Goal: Information Seeking & Learning: Learn about a topic

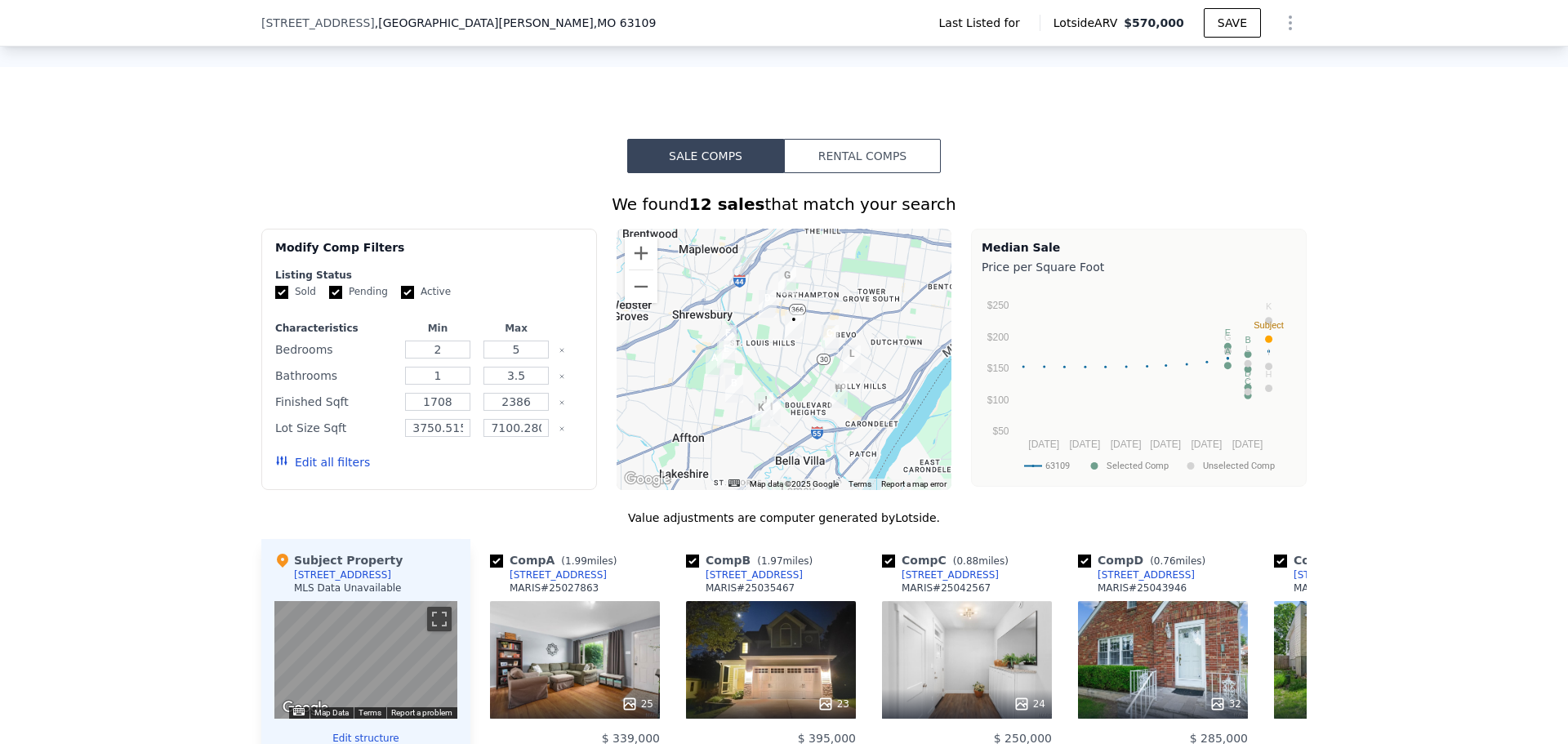
scroll to position [1388, 0]
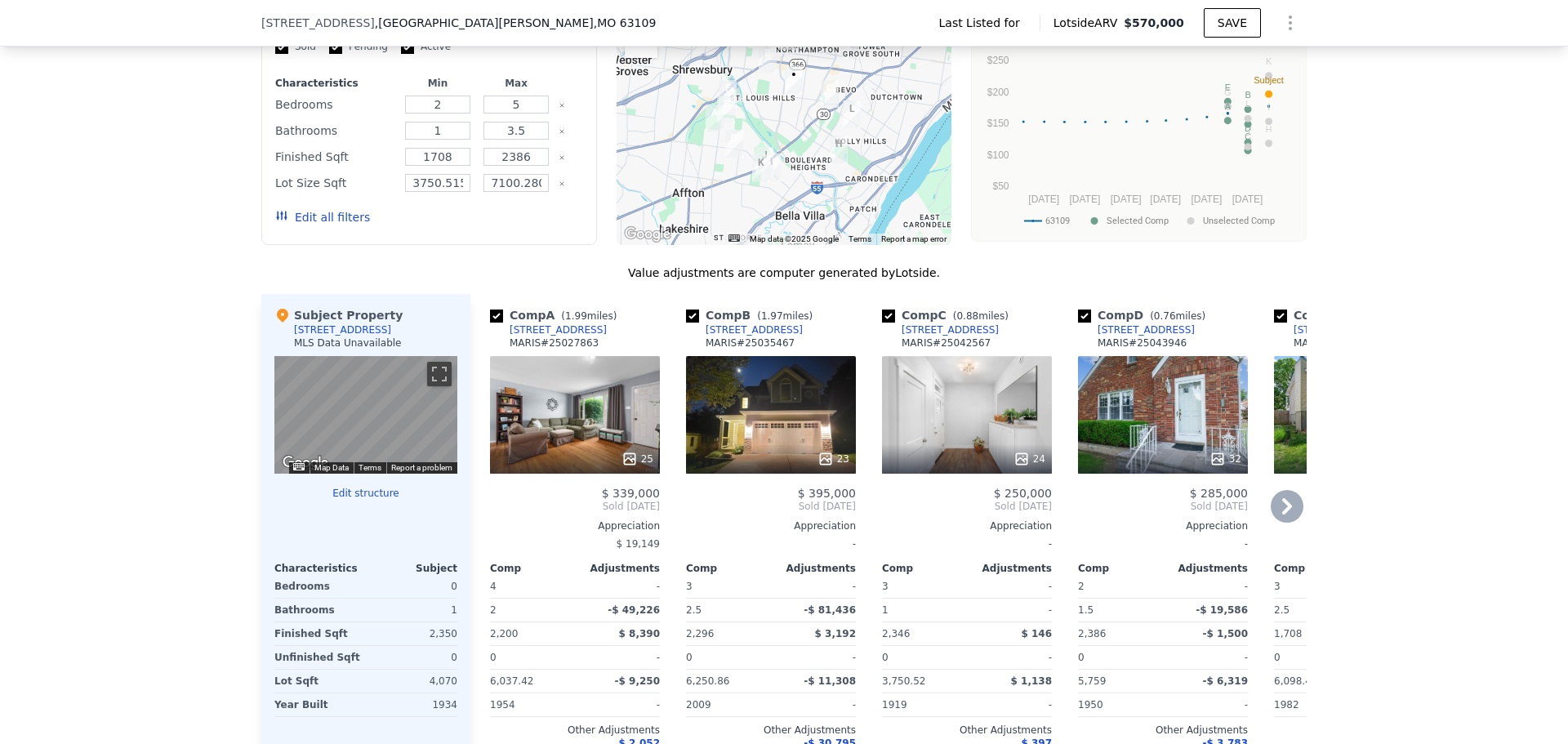
click at [1284, 499] on icon at bounding box center [1287, 506] width 10 height 17
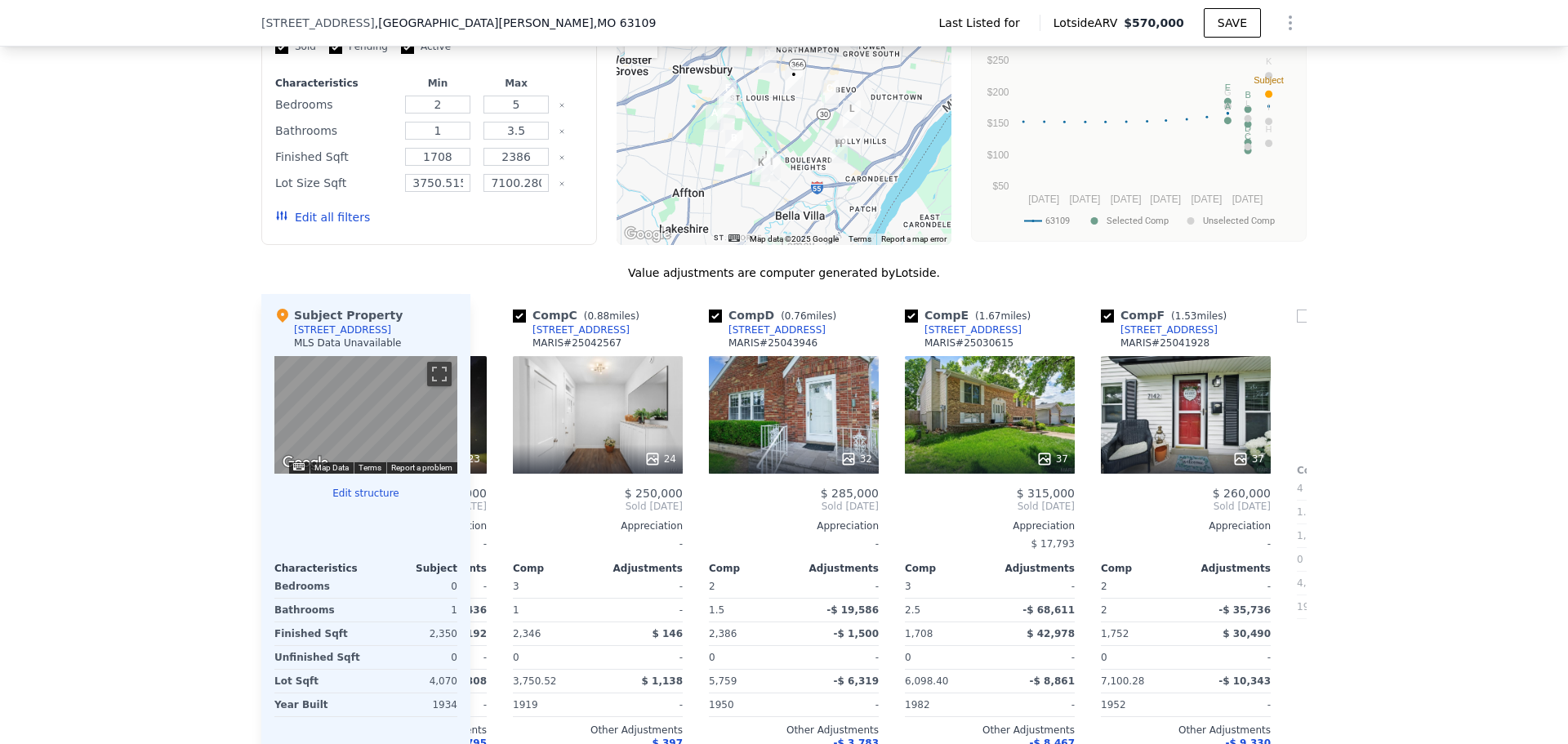
scroll to position [0, 392]
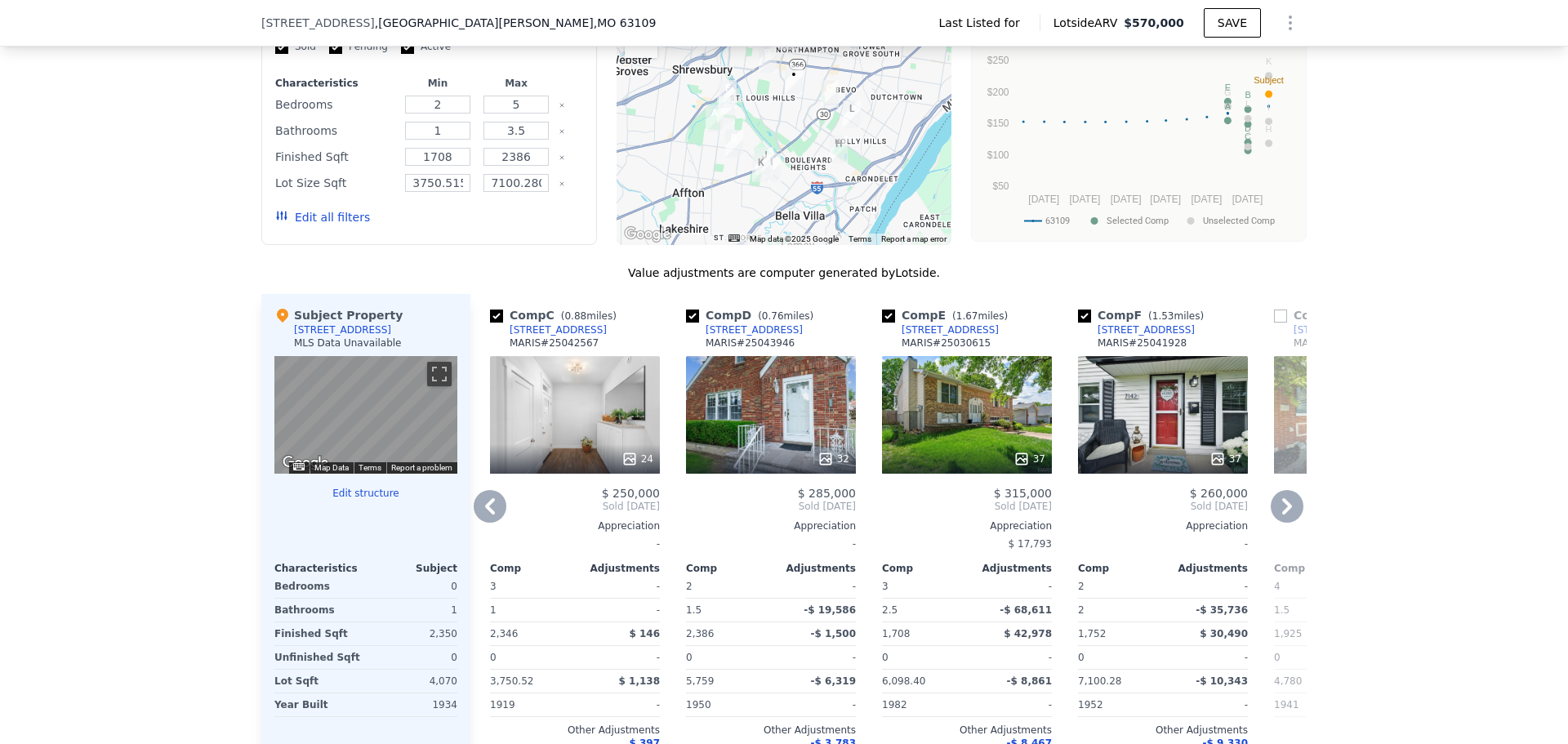
click at [1291, 508] on icon at bounding box center [1287, 506] width 32 height 32
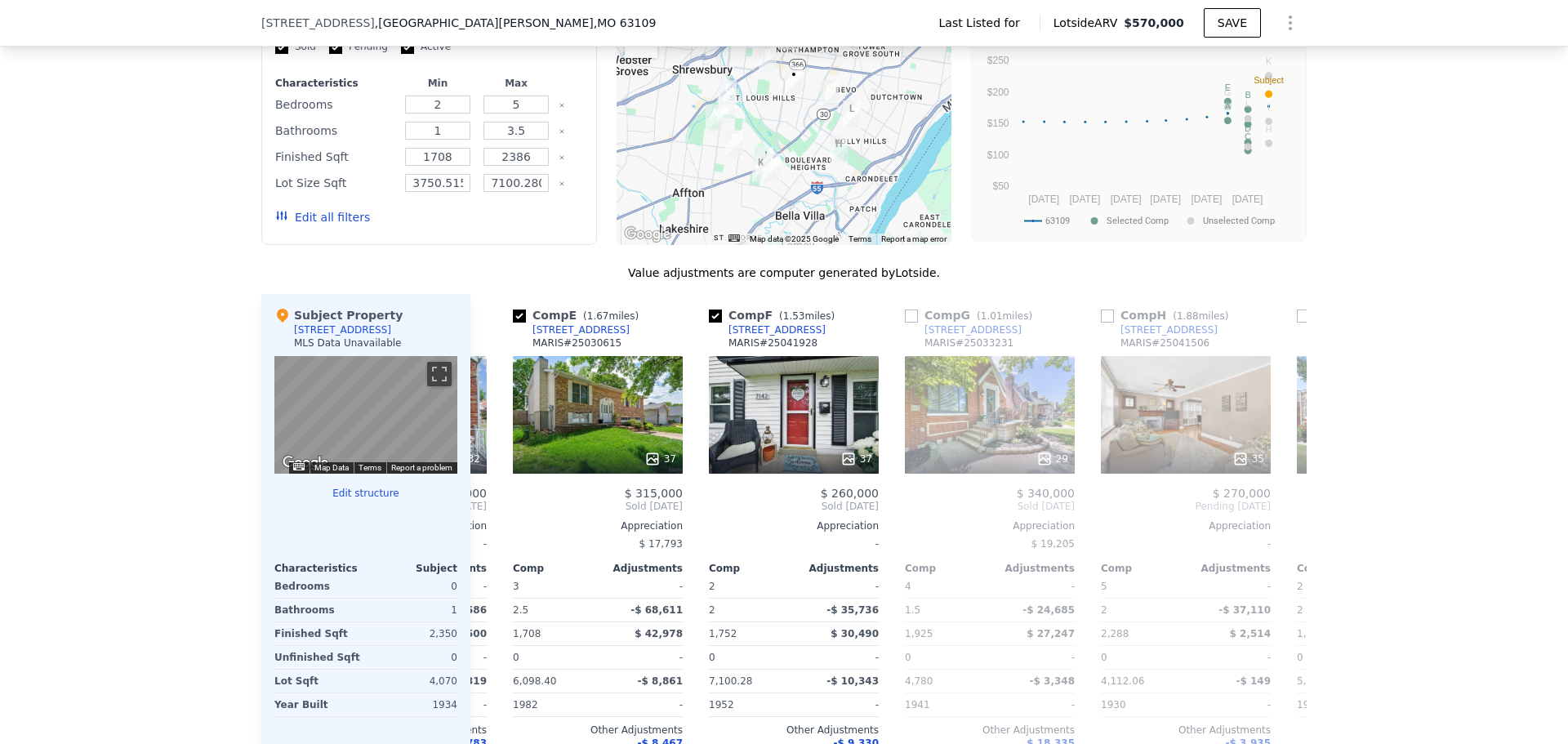
scroll to position [0, 784]
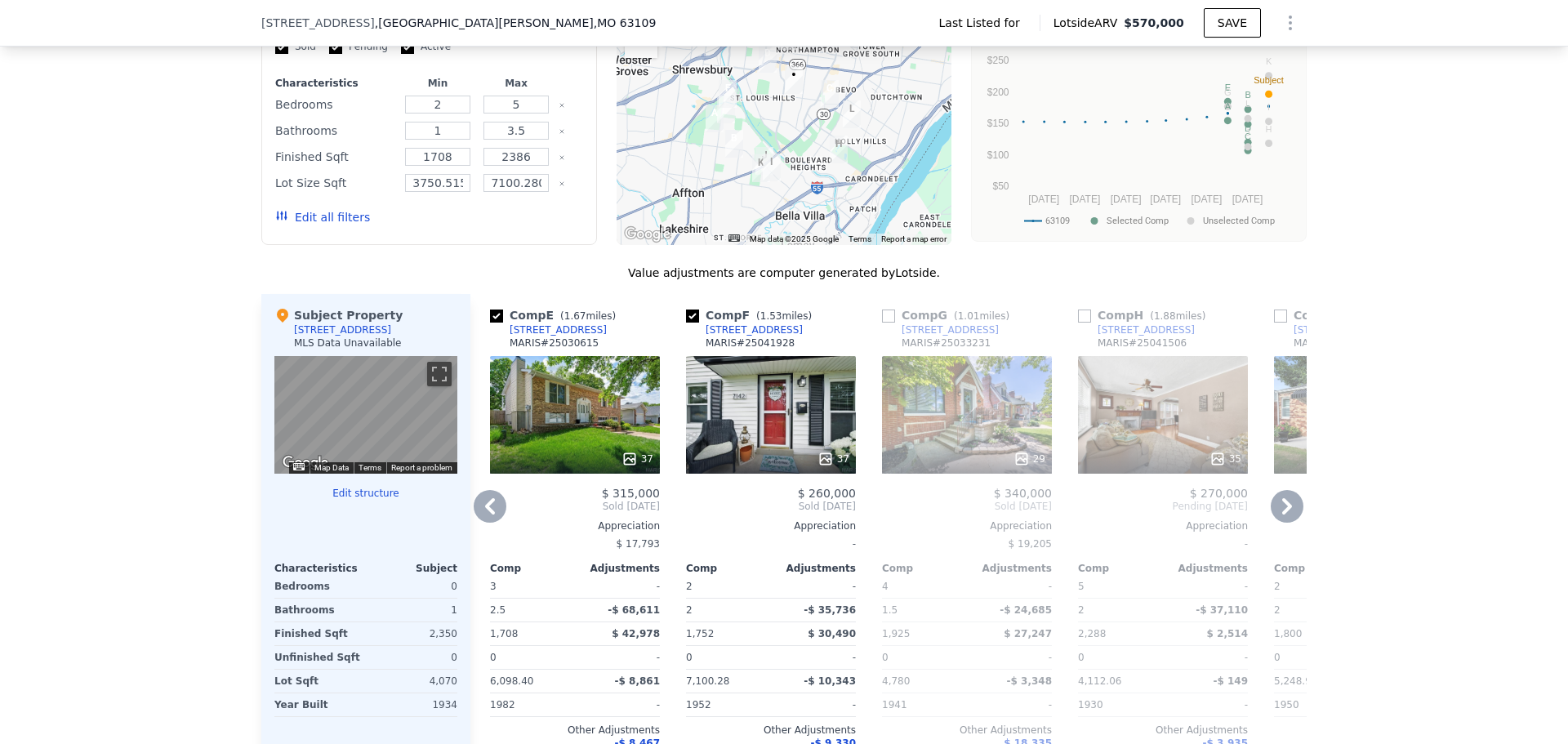
click at [1291, 508] on icon at bounding box center [1287, 506] width 32 height 32
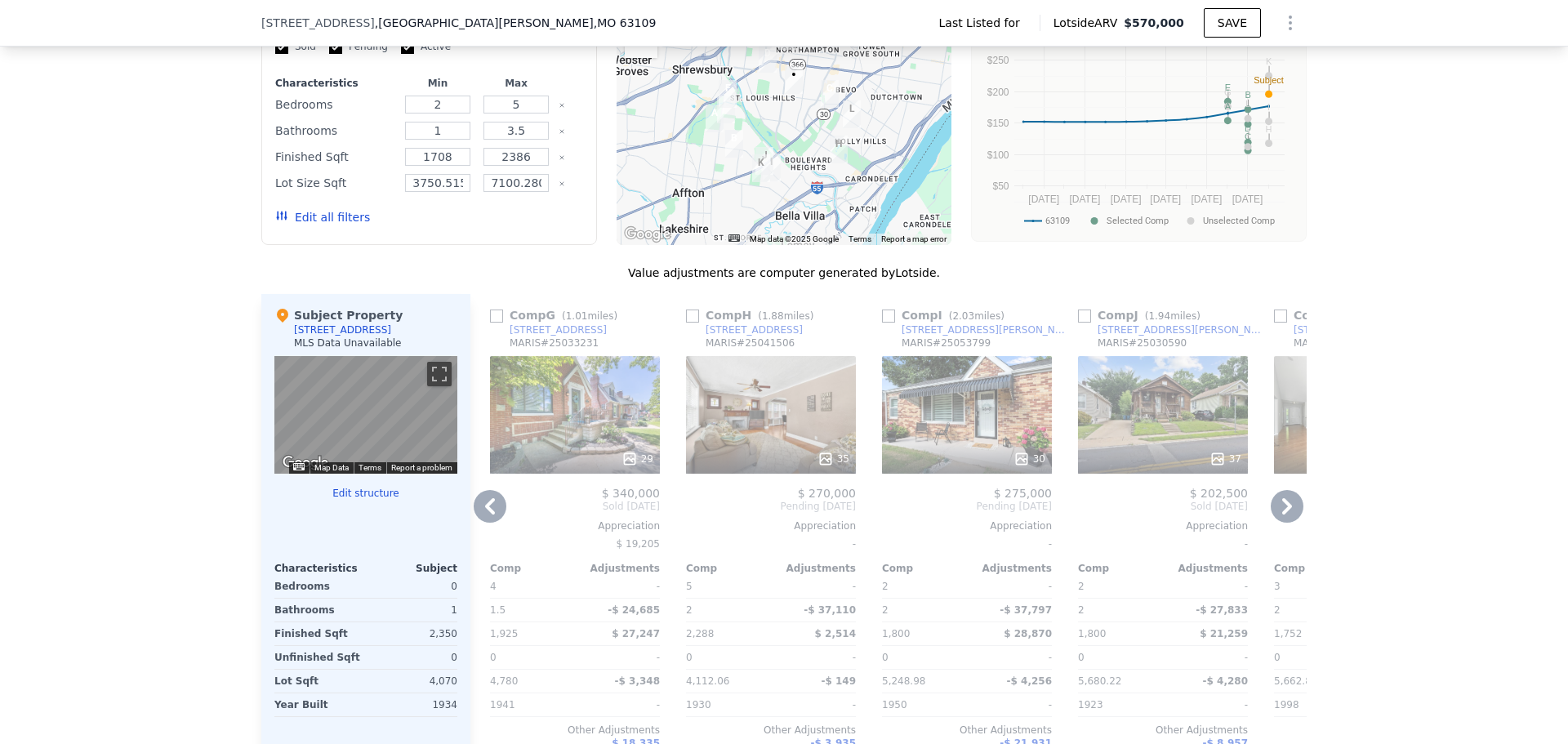
click at [1291, 508] on icon at bounding box center [1287, 506] width 32 height 32
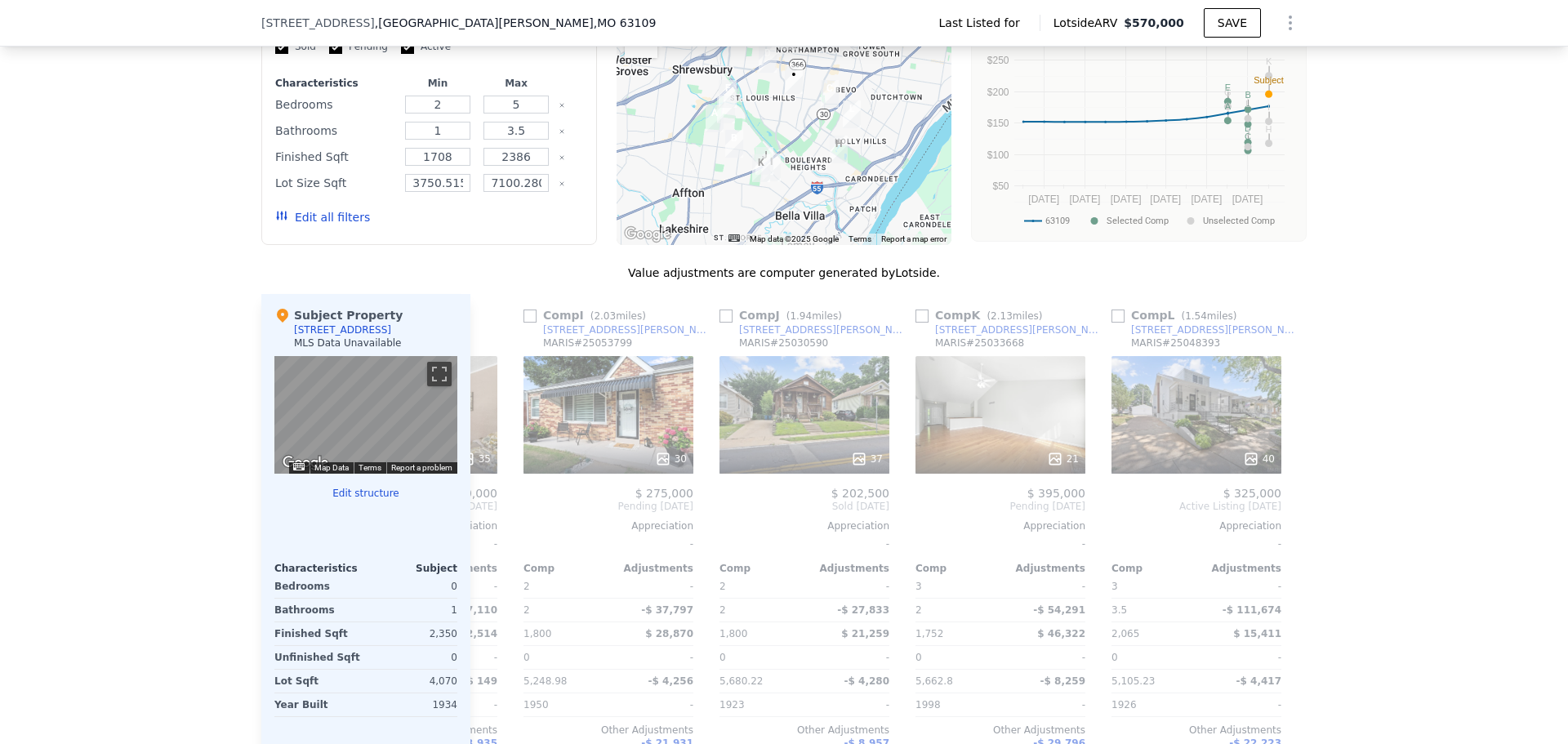
scroll to position [0, 1556]
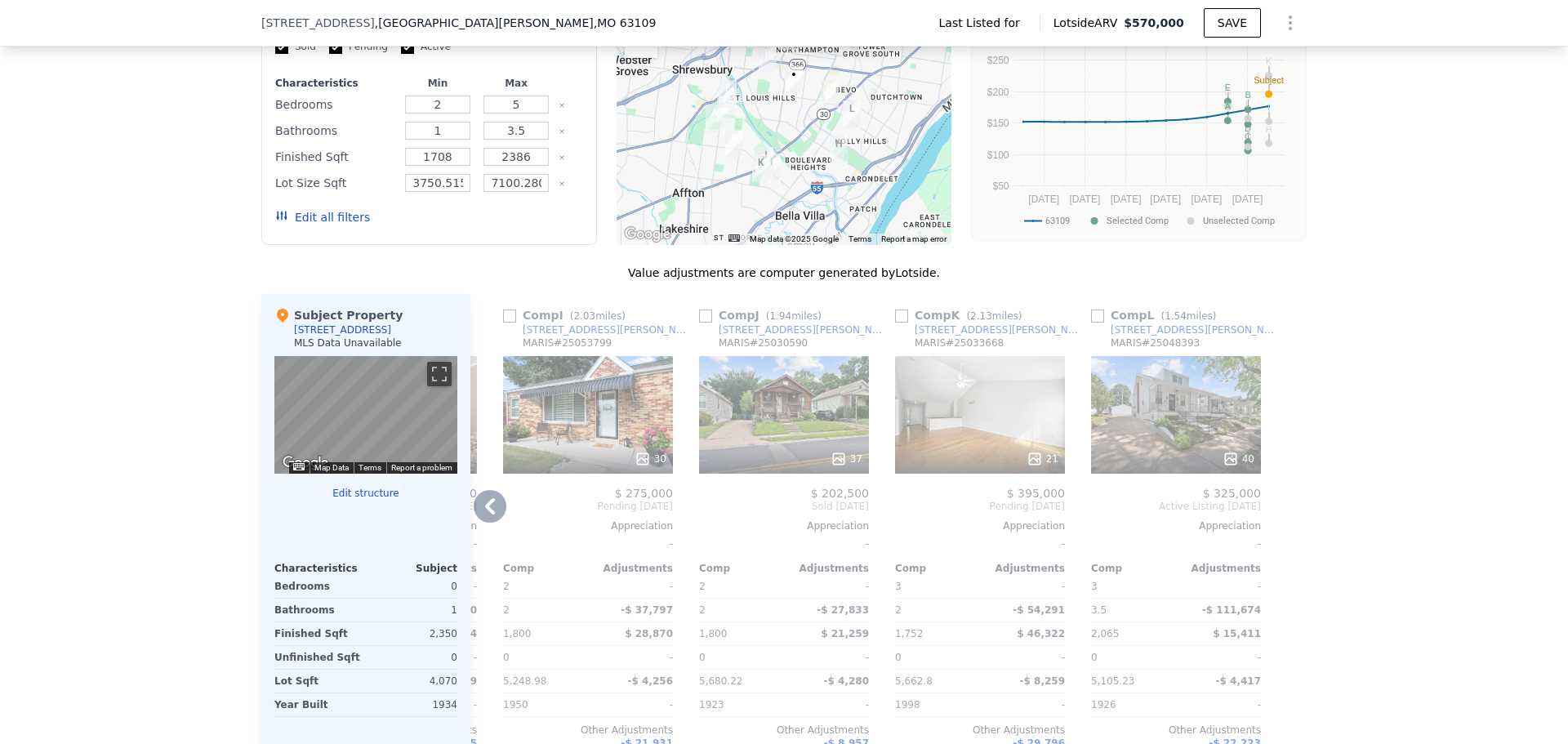
click at [1291, 508] on div at bounding box center [1293, 544] width 26 height 501
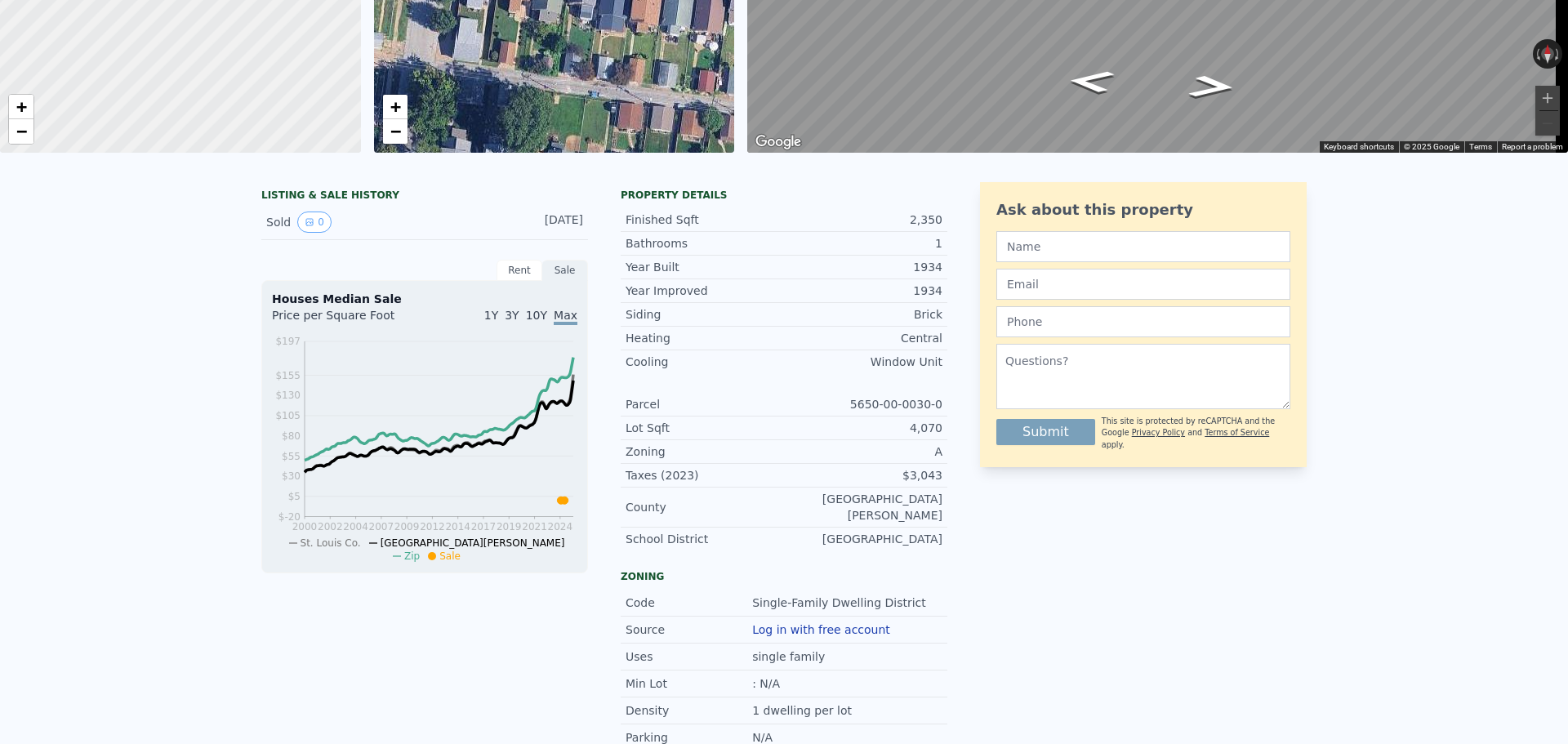
scroll to position [6, 0]
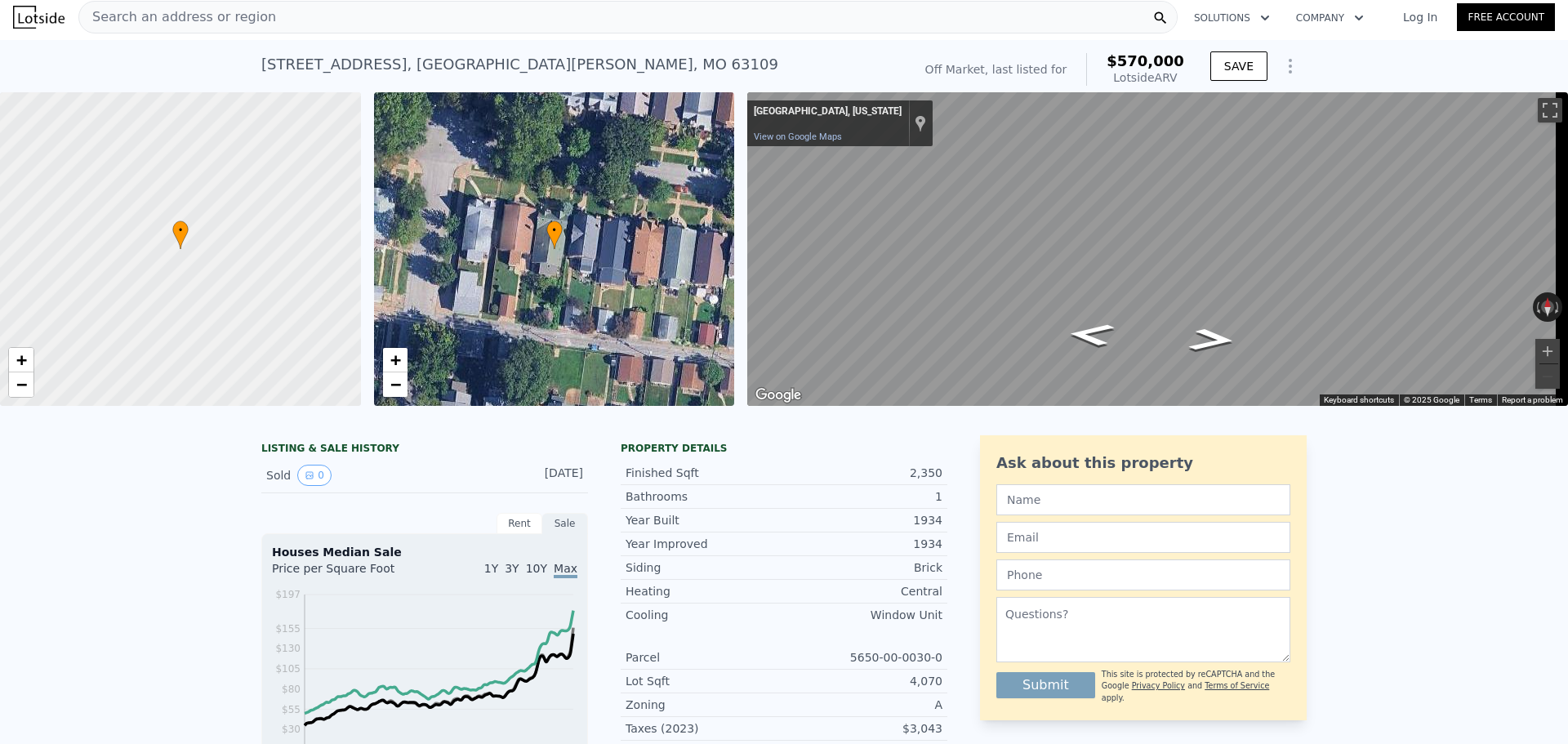
click at [496, 575] on span "1Y" at bounding box center [491, 568] width 14 height 13
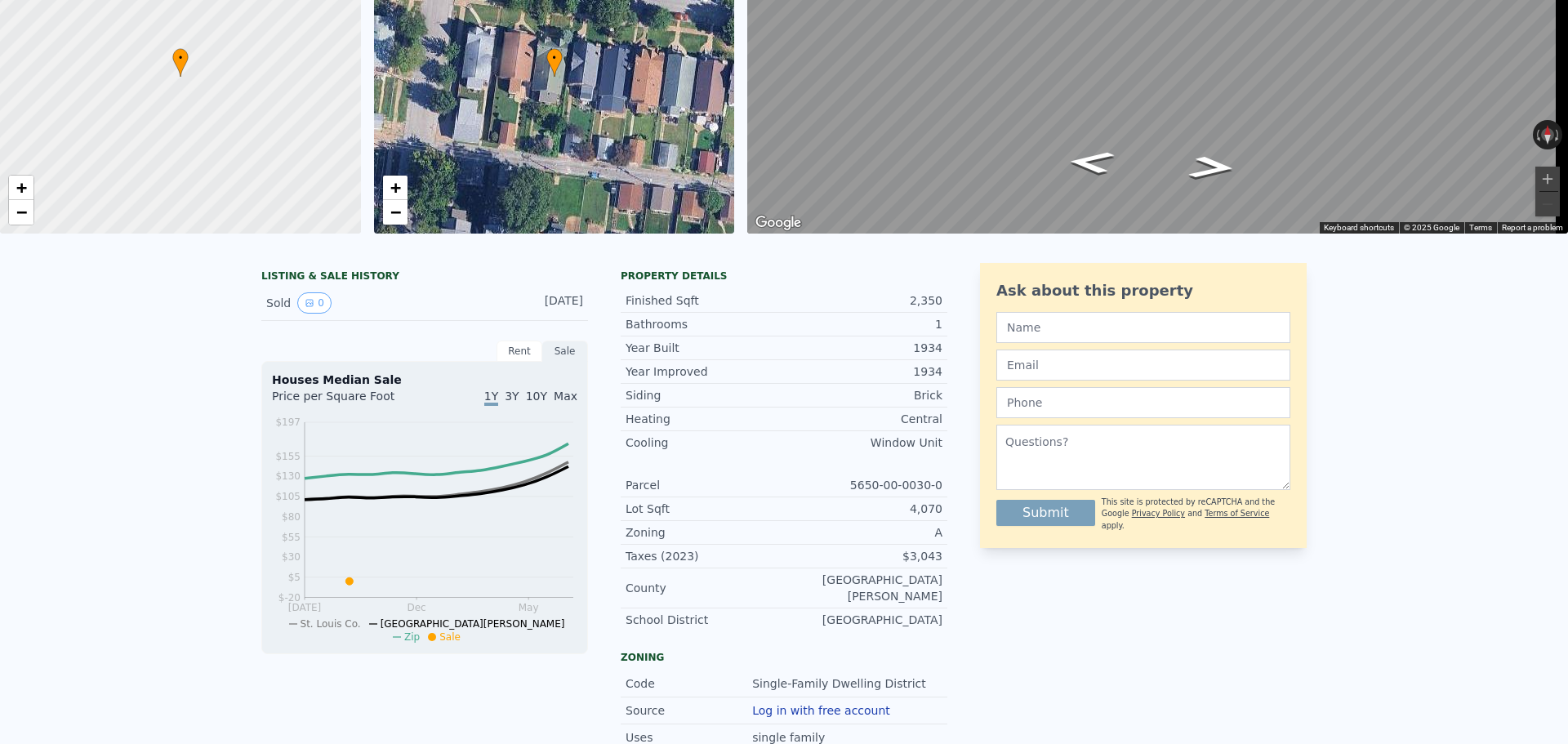
scroll to position [245, 0]
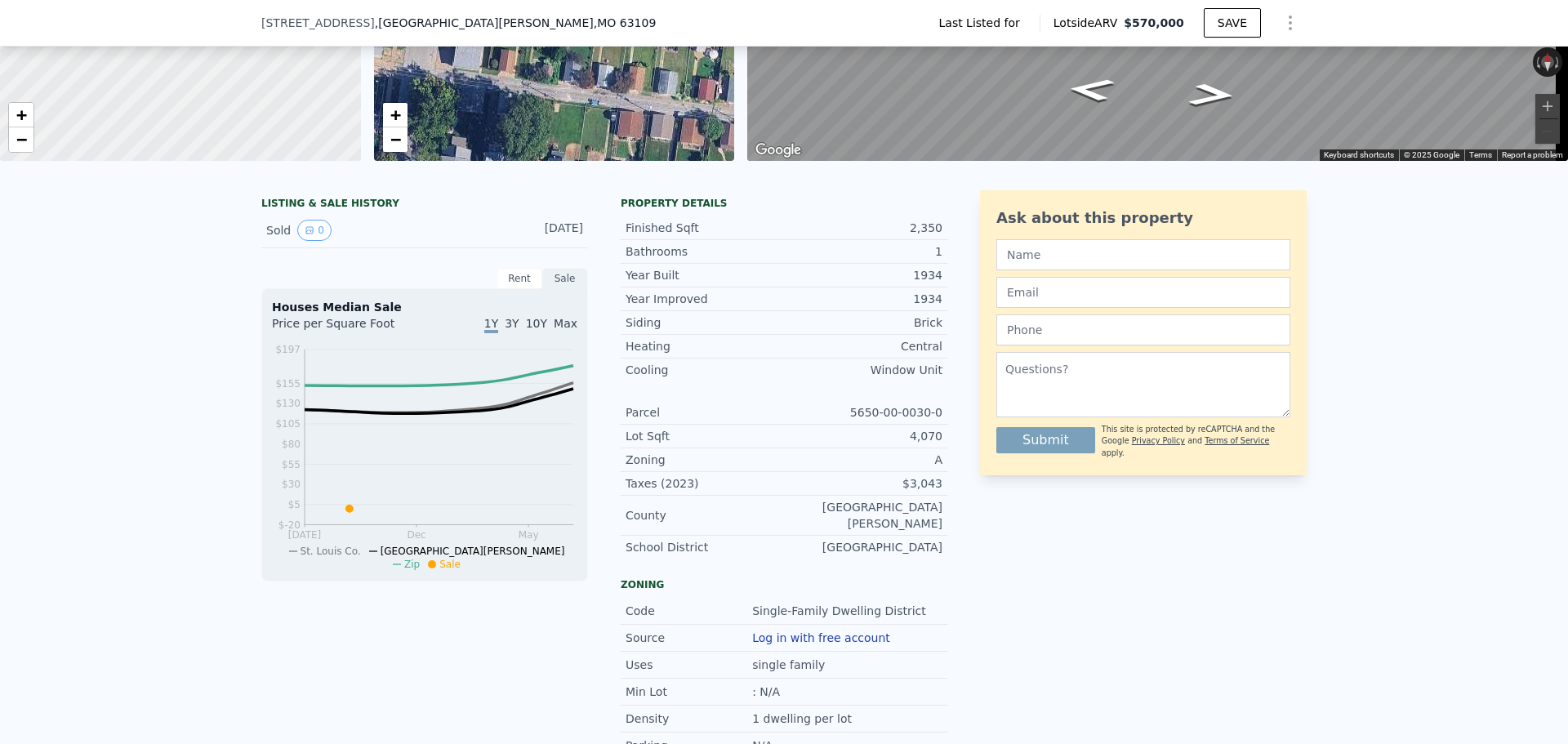
click at [516, 330] on span "3Y" at bounding box center [511, 324] width 14 height 13
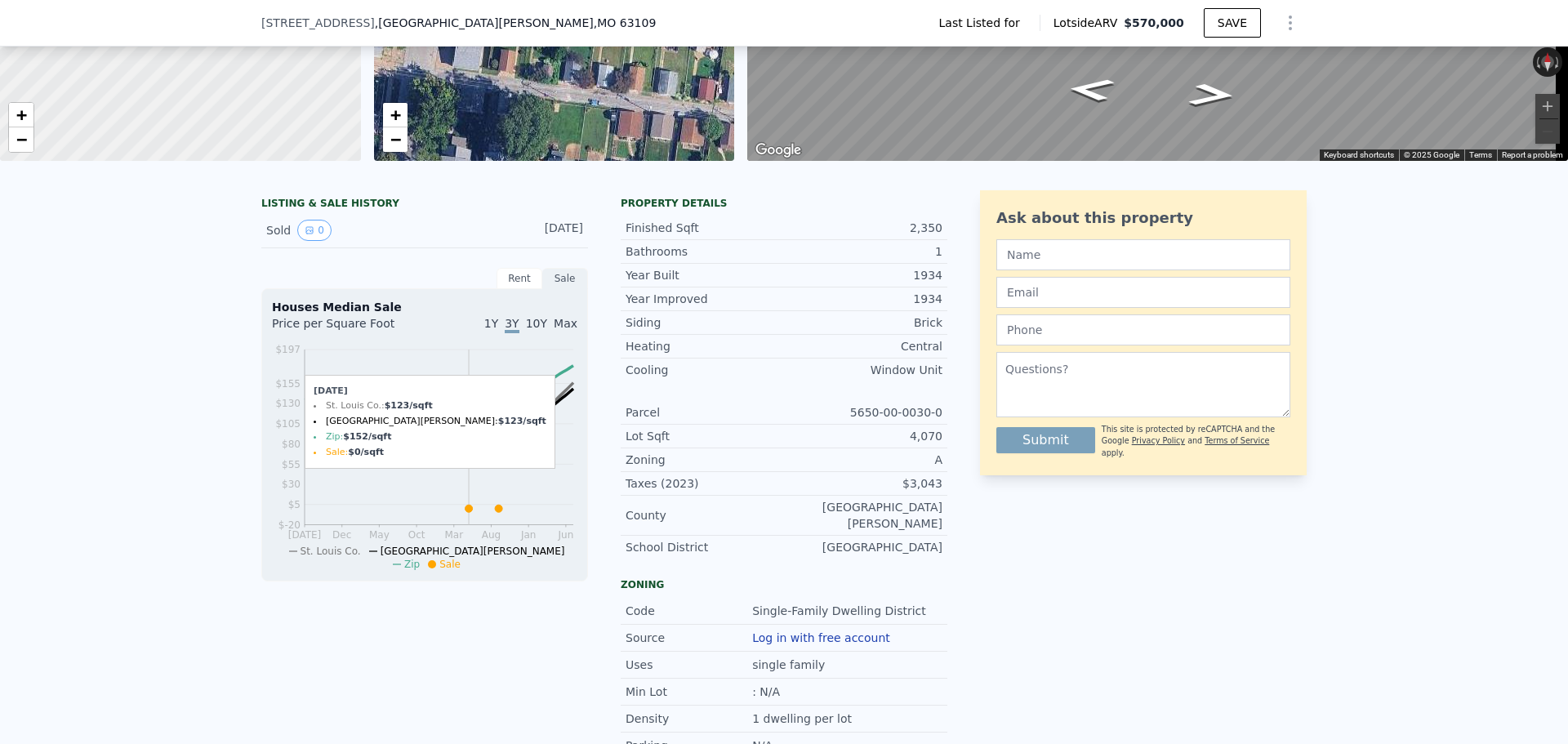
click at [465, 512] on icon at bounding box center [469, 508] width 7 height 7
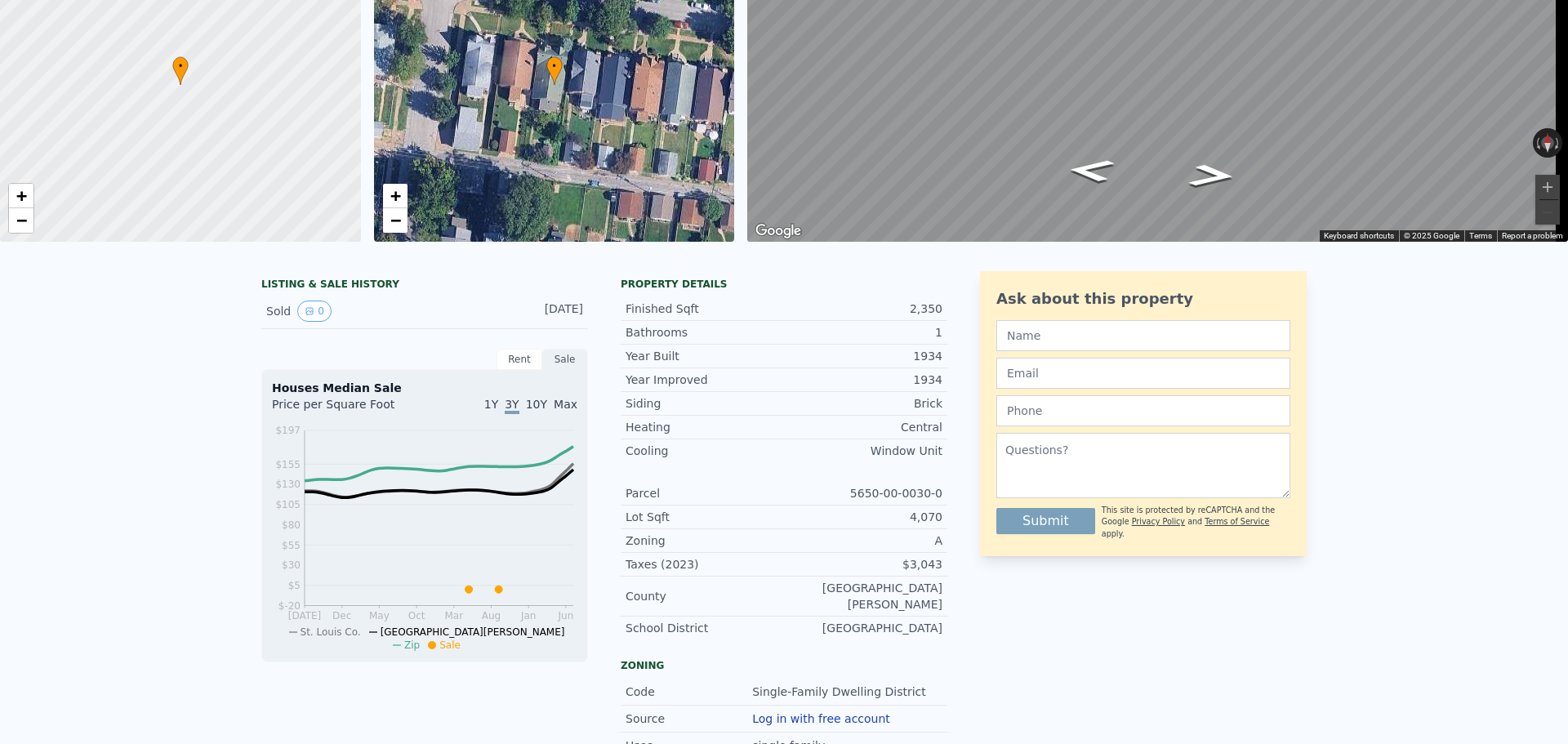
scroll to position [0, 0]
